Goal: Obtain resource: Download file/media

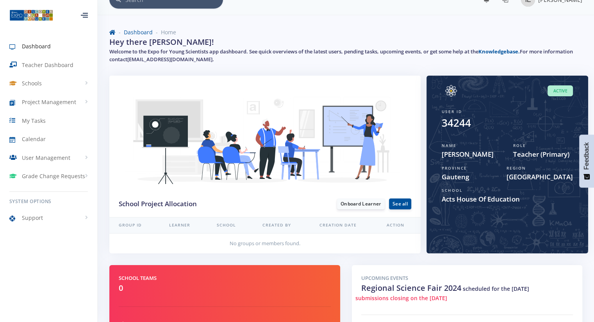
scroll to position [8, 0]
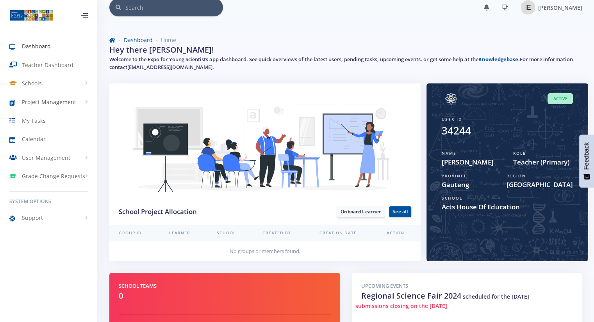
click at [64, 102] on span "Project Management" at bounding box center [49, 102] width 54 height 8
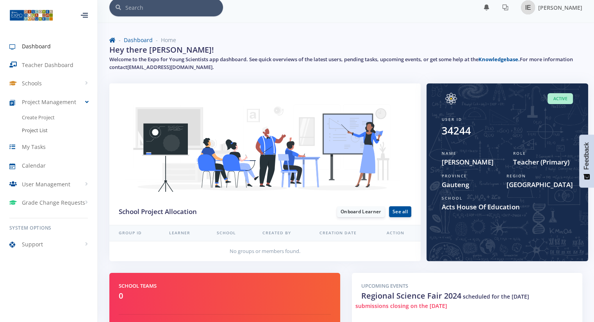
click at [34, 126] on link "Project List" at bounding box center [48, 130] width 97 height 13
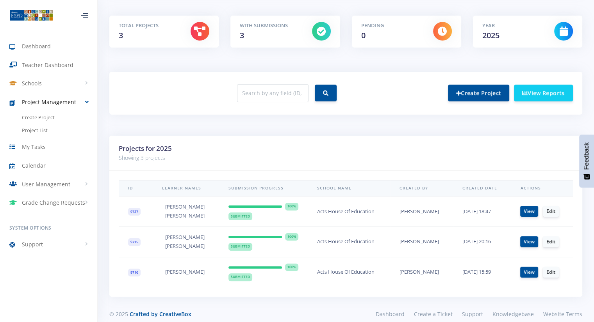
scroll to position [141, 0]
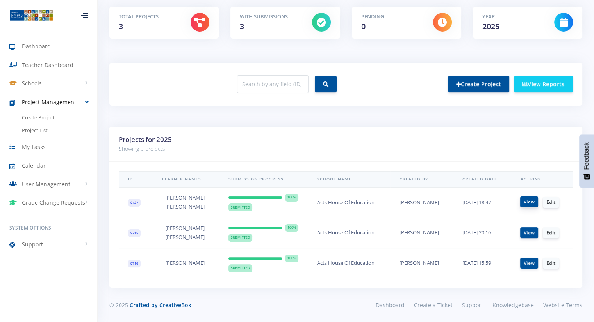
click at [525, 201] on link "View" at bounding box center [529, 202] width 18 height 11
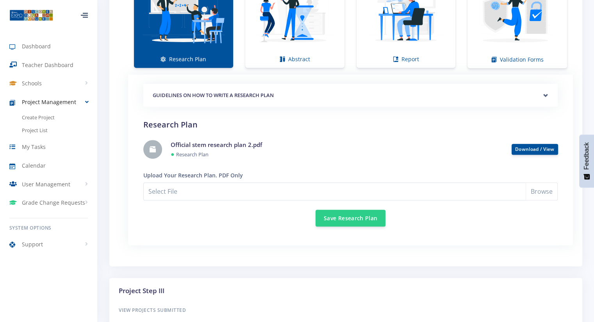
scroll to position [597, 0]
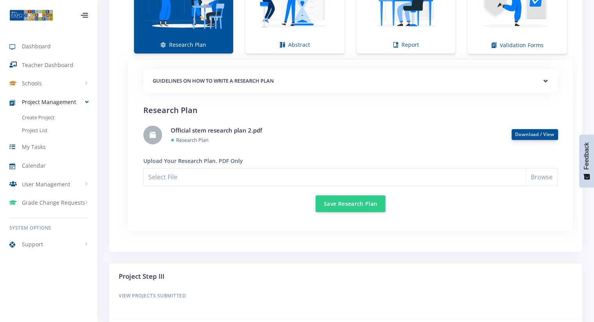
click at [533, 135] on link "Download / View" at bounding box center [534, 134] width 39 height 7
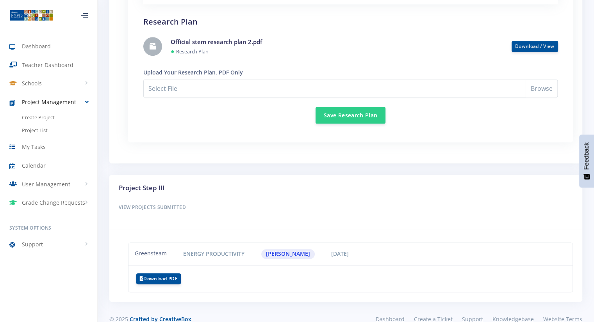
scroll to position [698, 0]
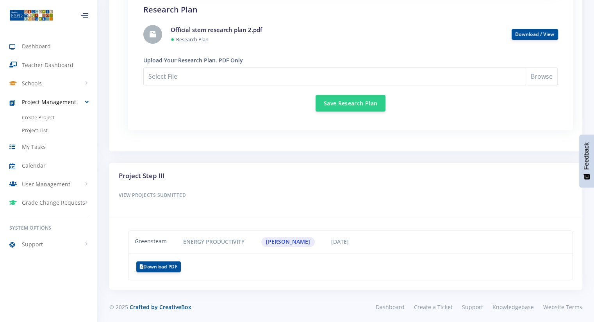
scroll to position [6, 6]
click at [167, 265] on button "Download PDF" at bounding box center [158, 266] width 45 height 11
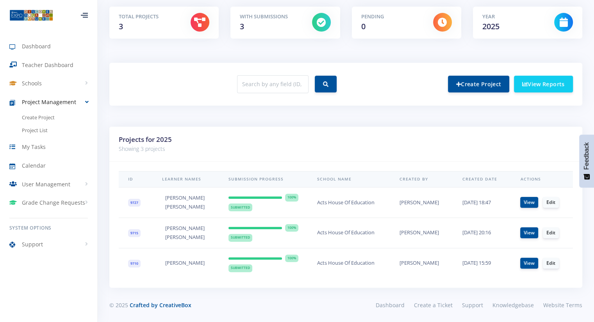
scroll to position [6, 6]
click at [525, 265] on link "View" at bounding box center [529, 263] width 18 height 11
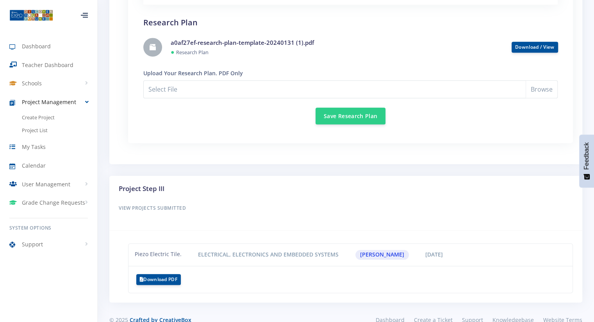
scroll to position [698, 0]
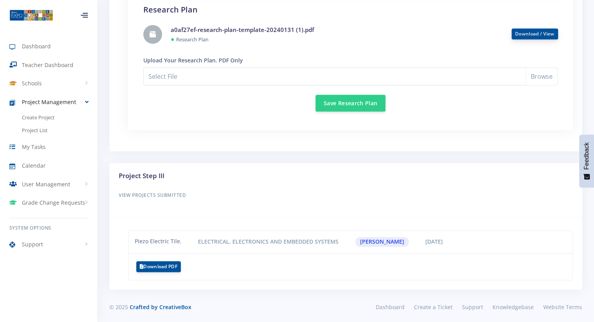
click at [521, 34] on link "Download / View" at bounding box center [534, 33] width 39 height 7
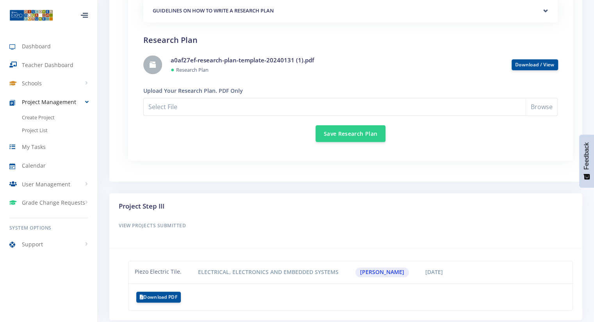
scroll to position [665, 0]
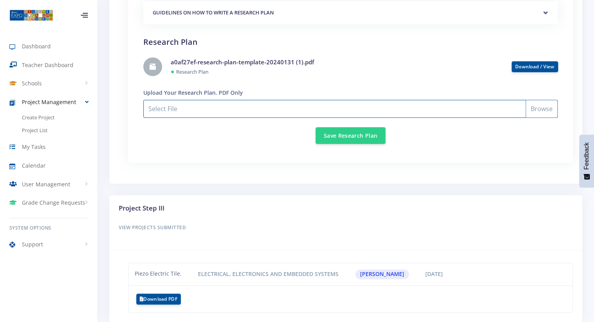
click at [491, 111] on input "Select File" at bounding box center [350, 109] width 414 height 18
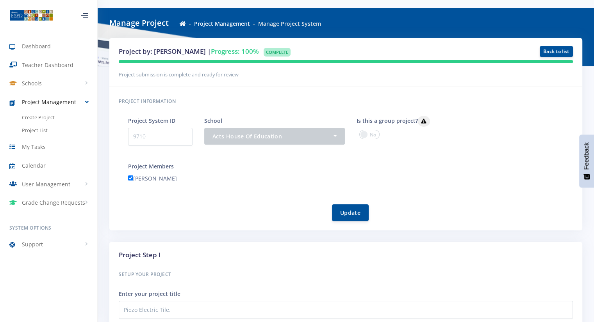
scroll to position [0, 0]
